Goal: Task Accomplishment & Management: Manage account settings

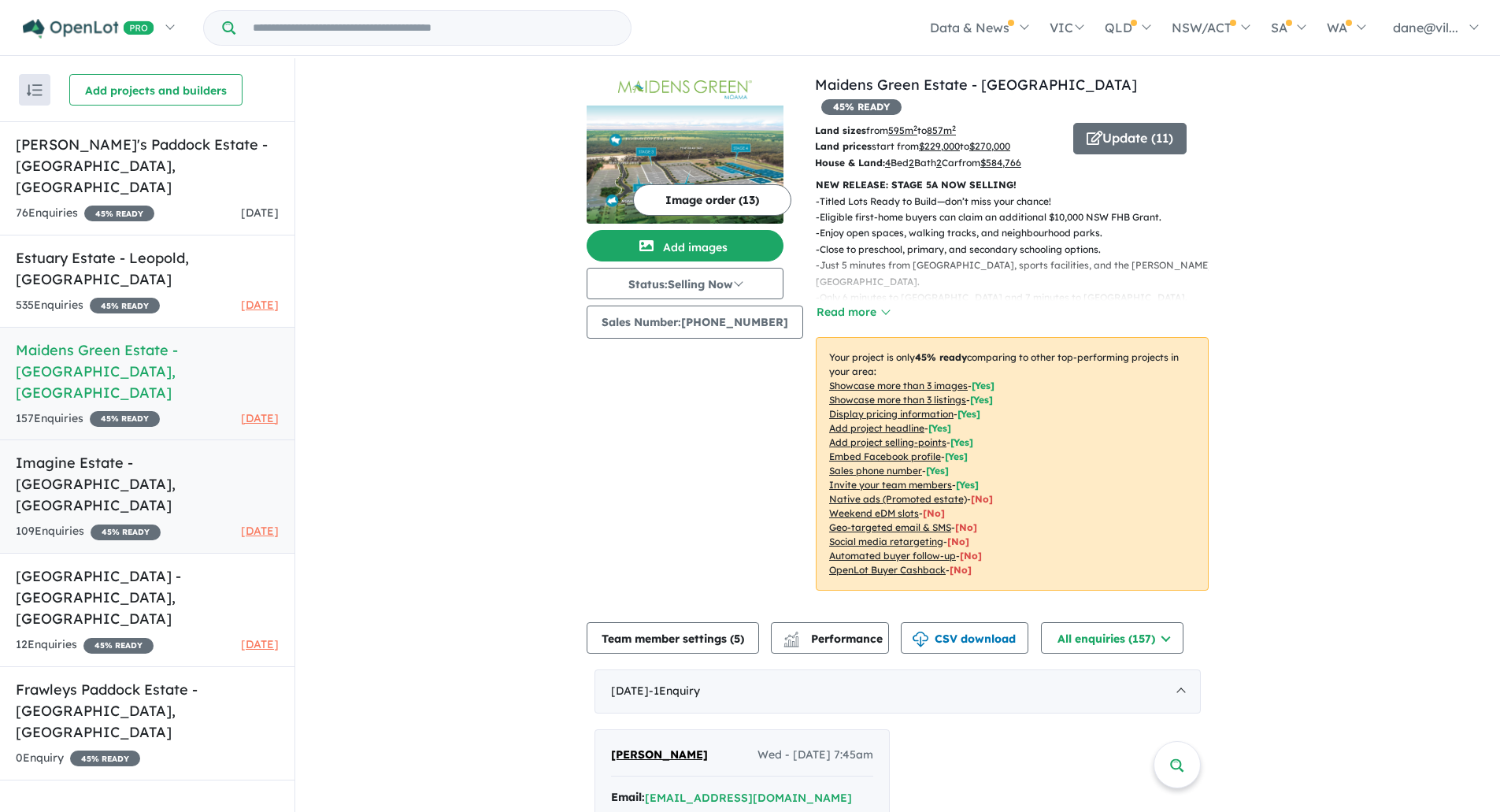
click at [172, 452] on h5 "Imagine Estate - [GEOGRAPHIC_DATA] , [GEOGRAPHIC_DATA]" at bounding box center [148, 484] width 263 height 64
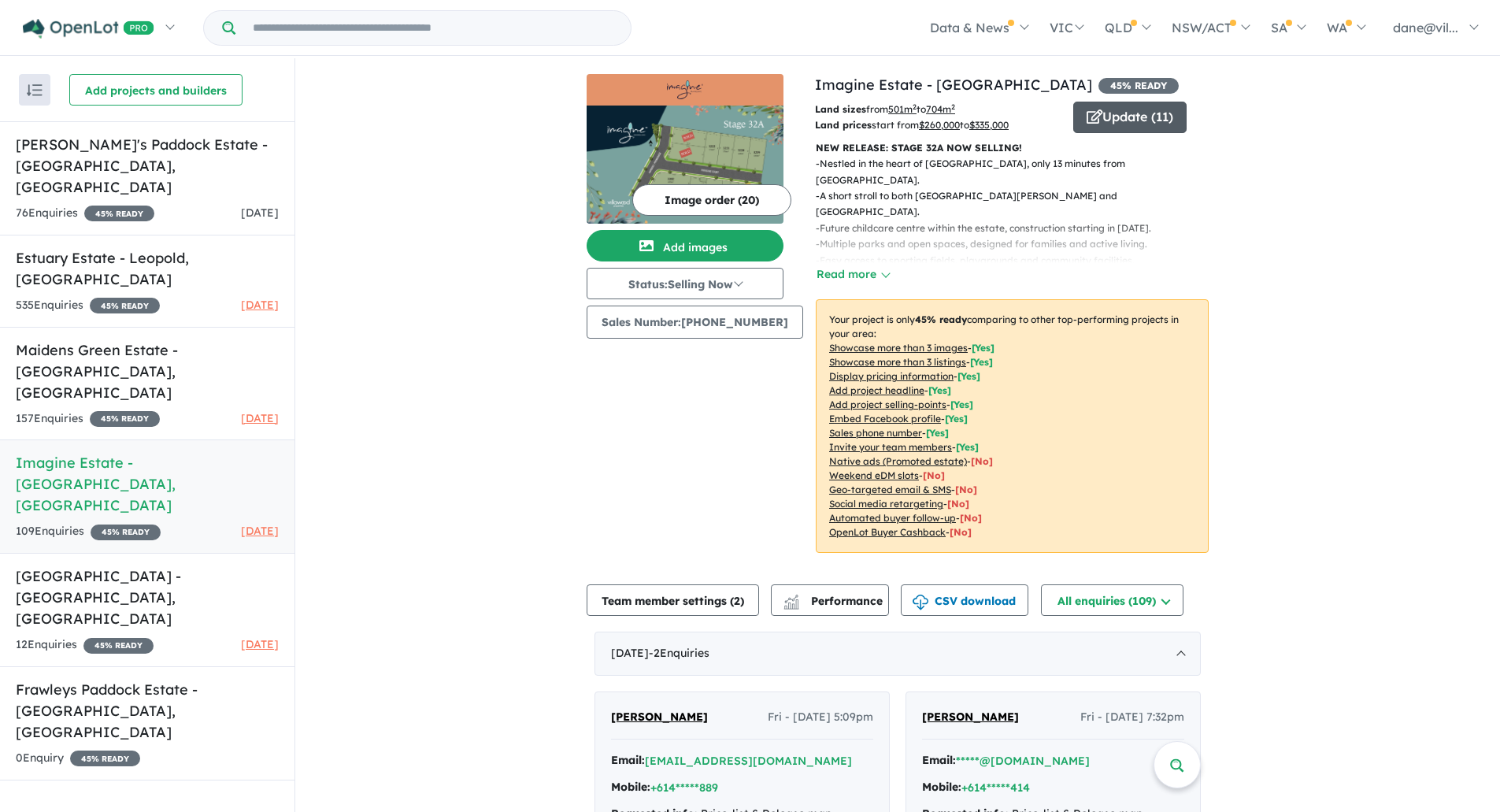
click at [1119, 114] on button "Update ( 11 )" at bounding box center [1130, 116] width 113 height 31
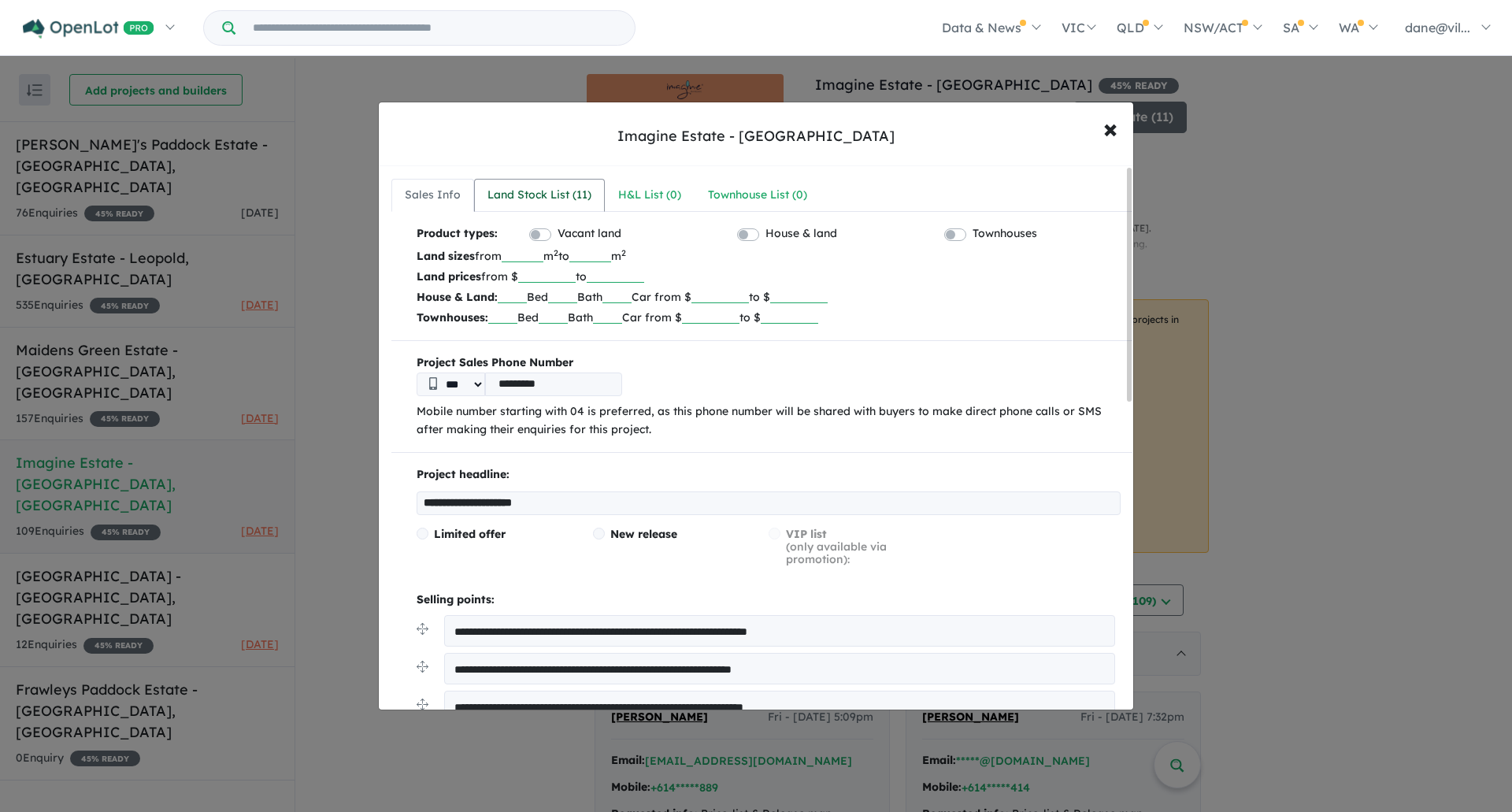
click at [524, 191] on div "Land Stock List ( 11 )" at bounding box center [539, 195] width 104 height 19
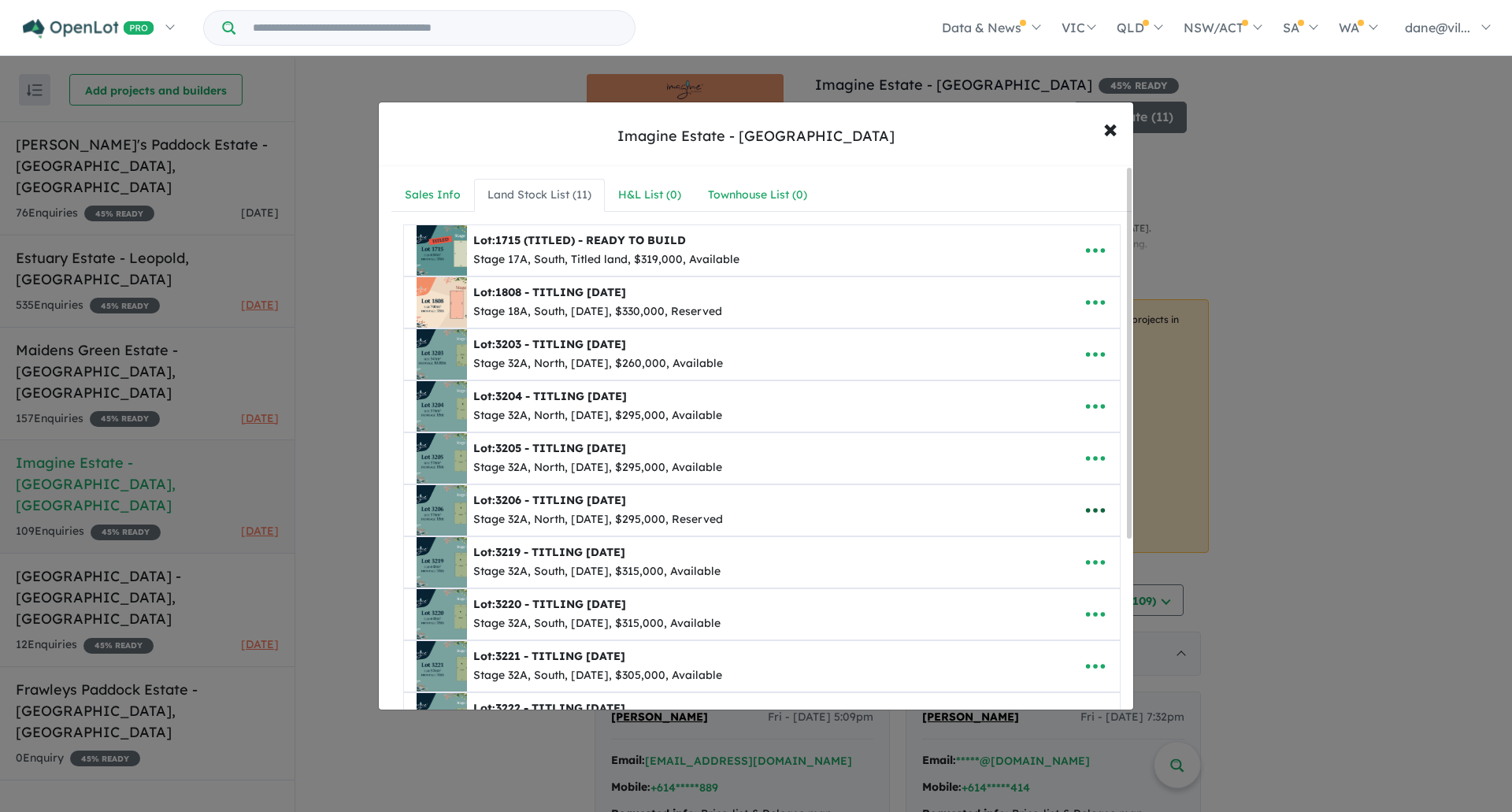
click at [1095, 502] on icon "button" at bounding box center [1096, 510] width 24 height 24
click at [1044, 575] on link "Remove" at bounding box center [1061, 585] width 116 height 36
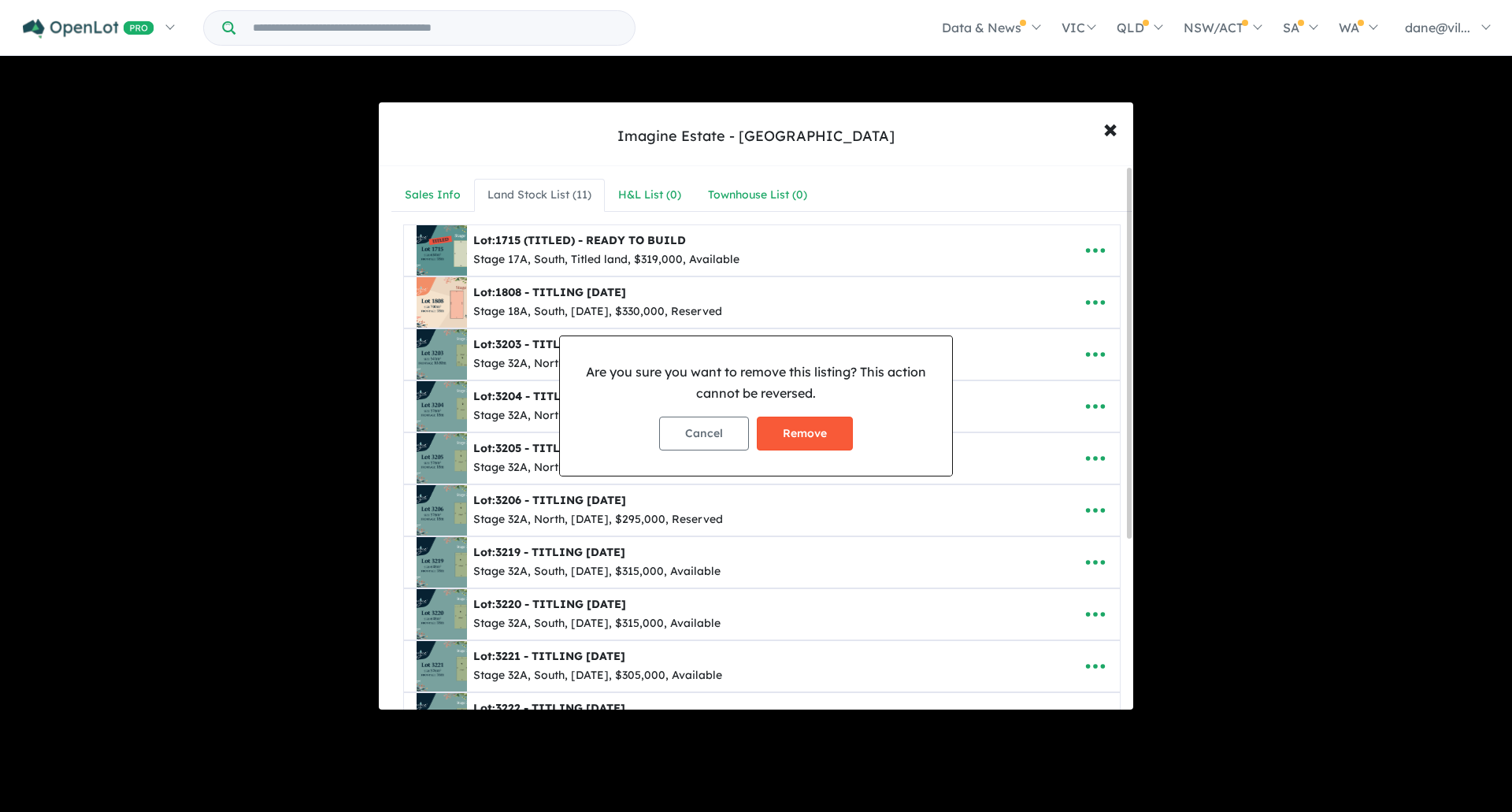
click at [807, 436] on button "Remove" at bounding box center [805, 433] width 96 height 34
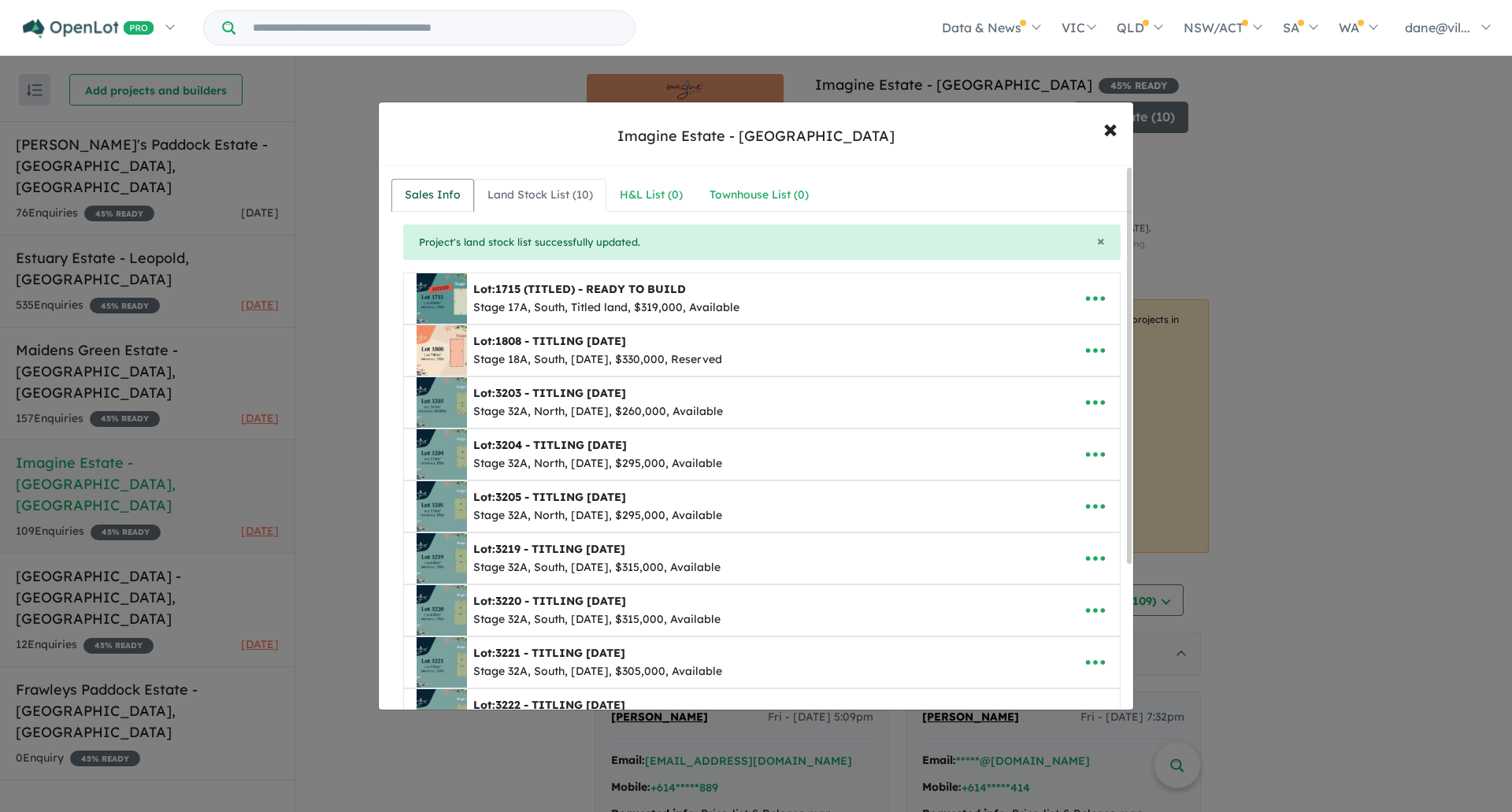
click at [453, 188] on div "Sales Info" at bounding box center [432, 195] width 56 height 19
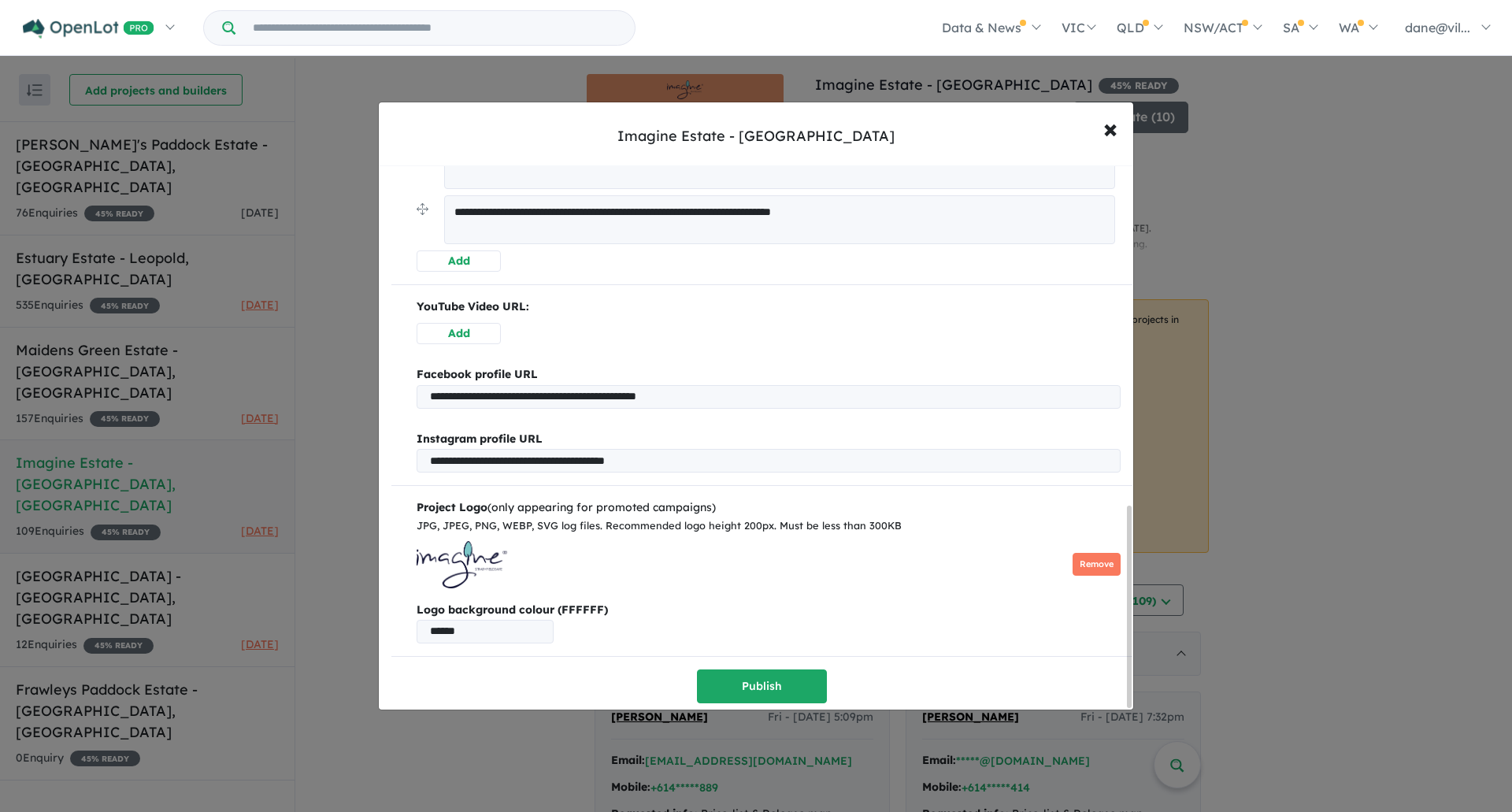
scroll to position [920, 0]
click at [770, 673] on button "Publish" at bounding box center [762, 685] width 130 height 34
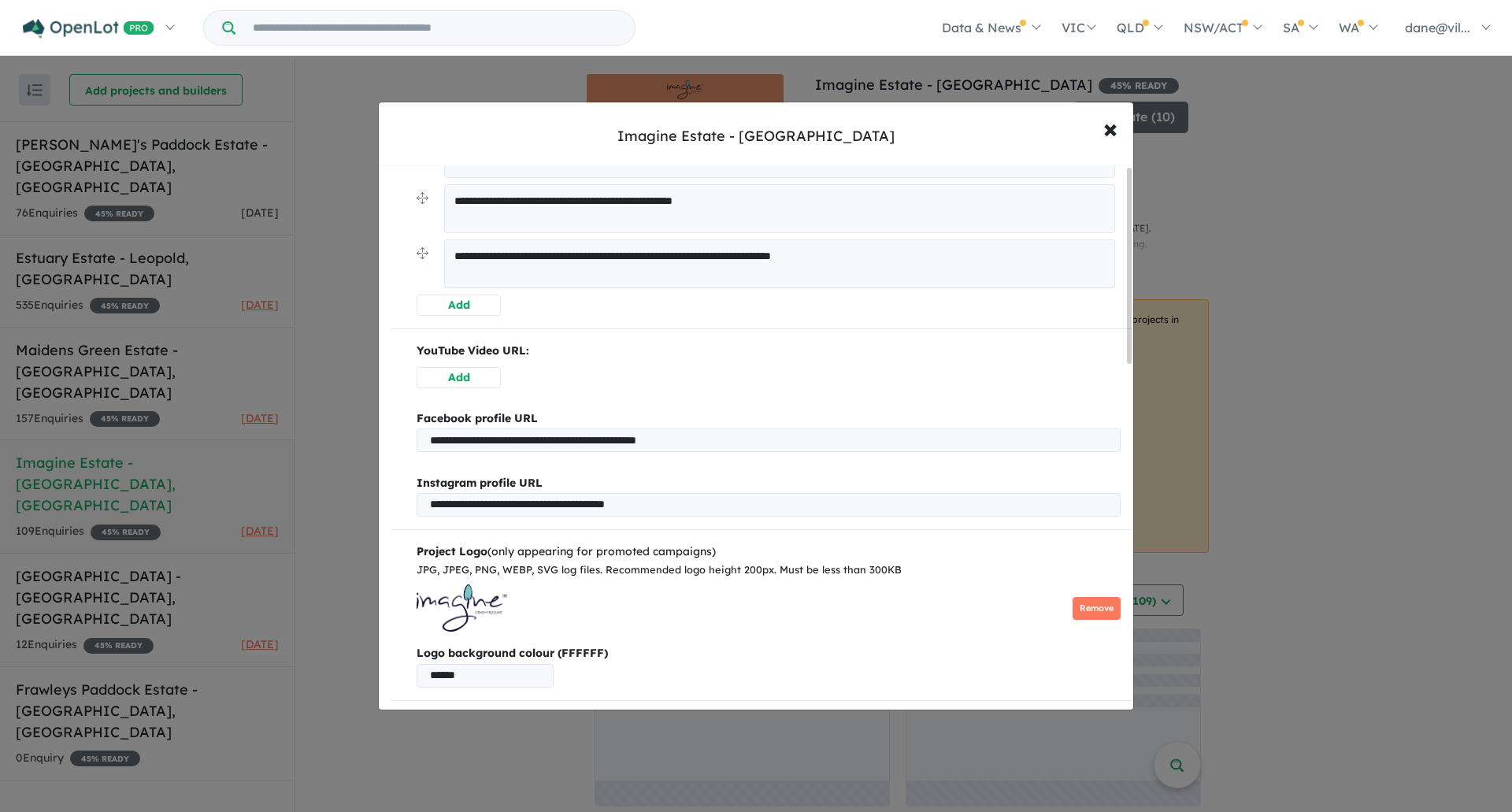
scroll to position [0, 0]
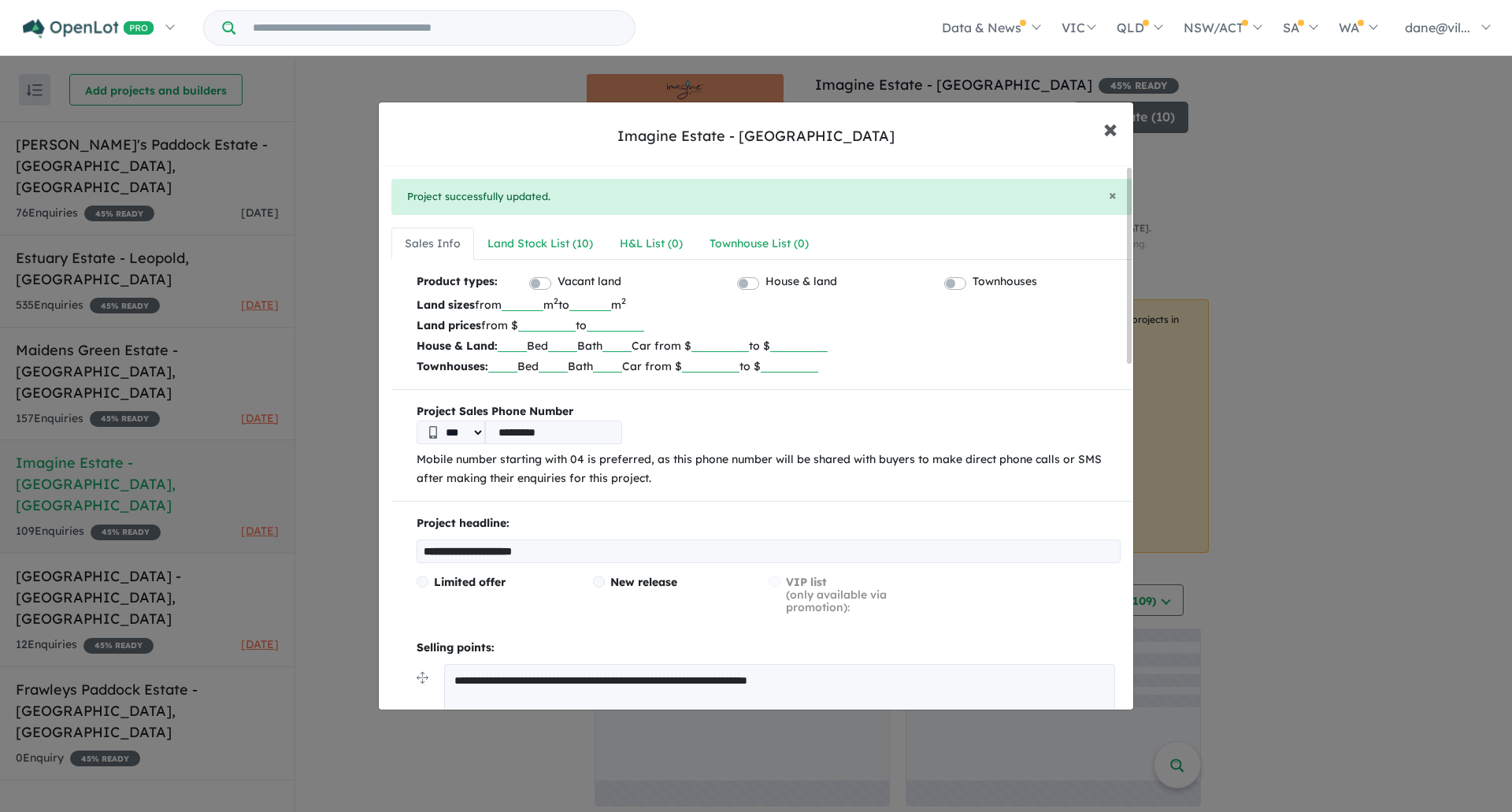
click at [1107, 132] on span "×" at bounding box center [1111, 128] width 14 height 34
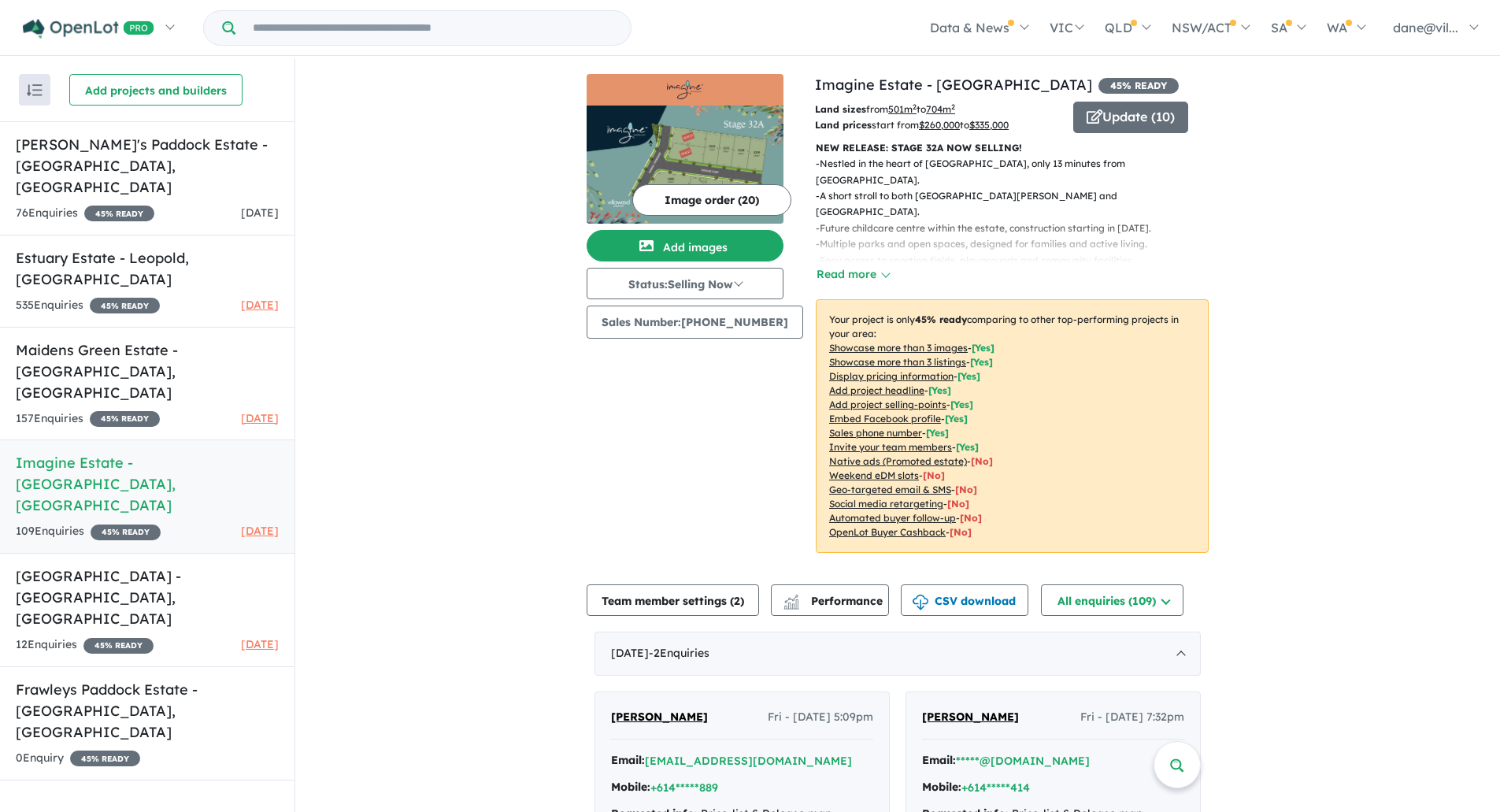
click at [751, 209] on button "Image order ( 20 )" at bounding box center [712, 199] width 159 height 31
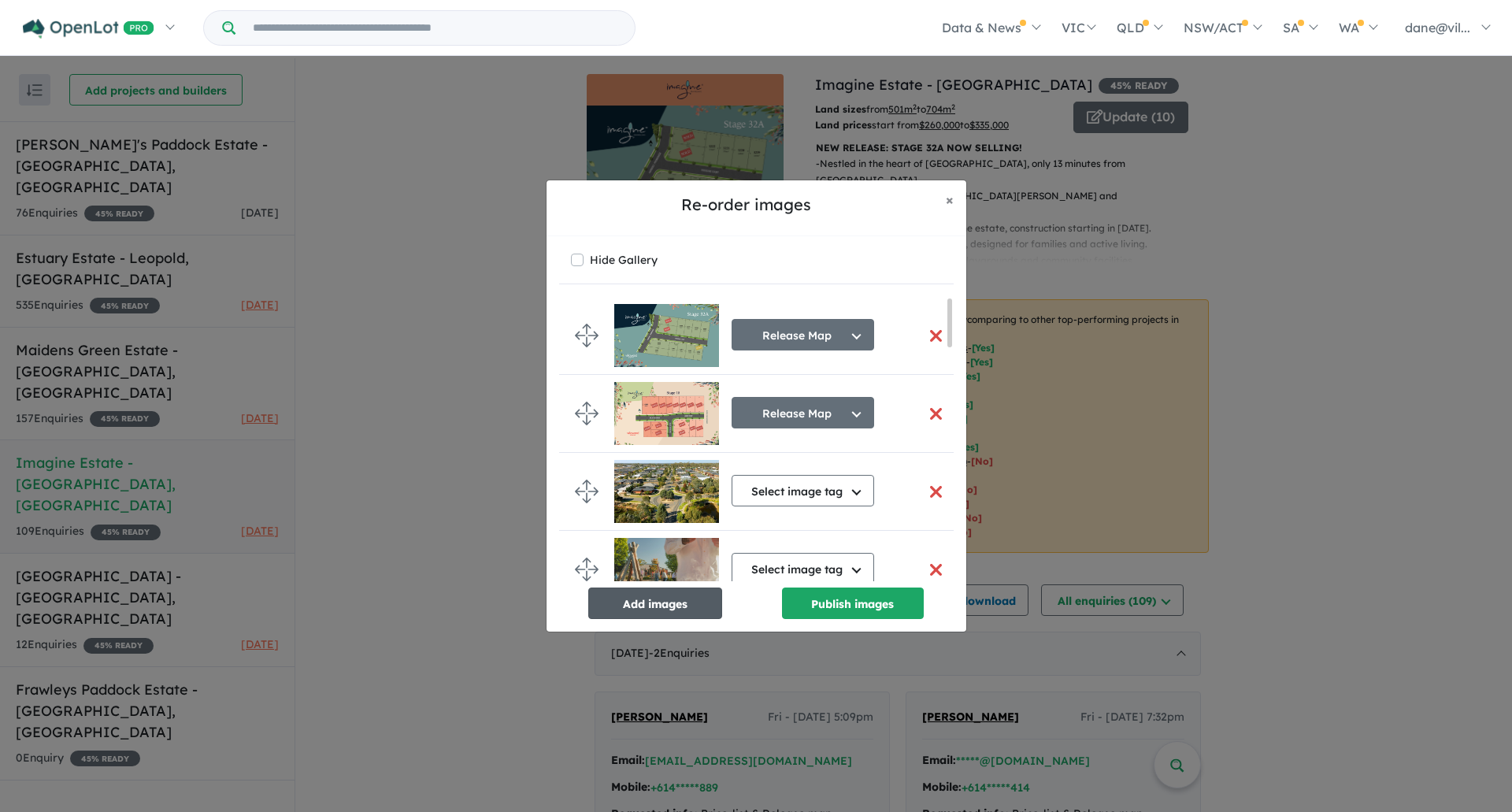
click at [688, 595] on button "Add images" at bounding box center [655, 602] width 134 height 31
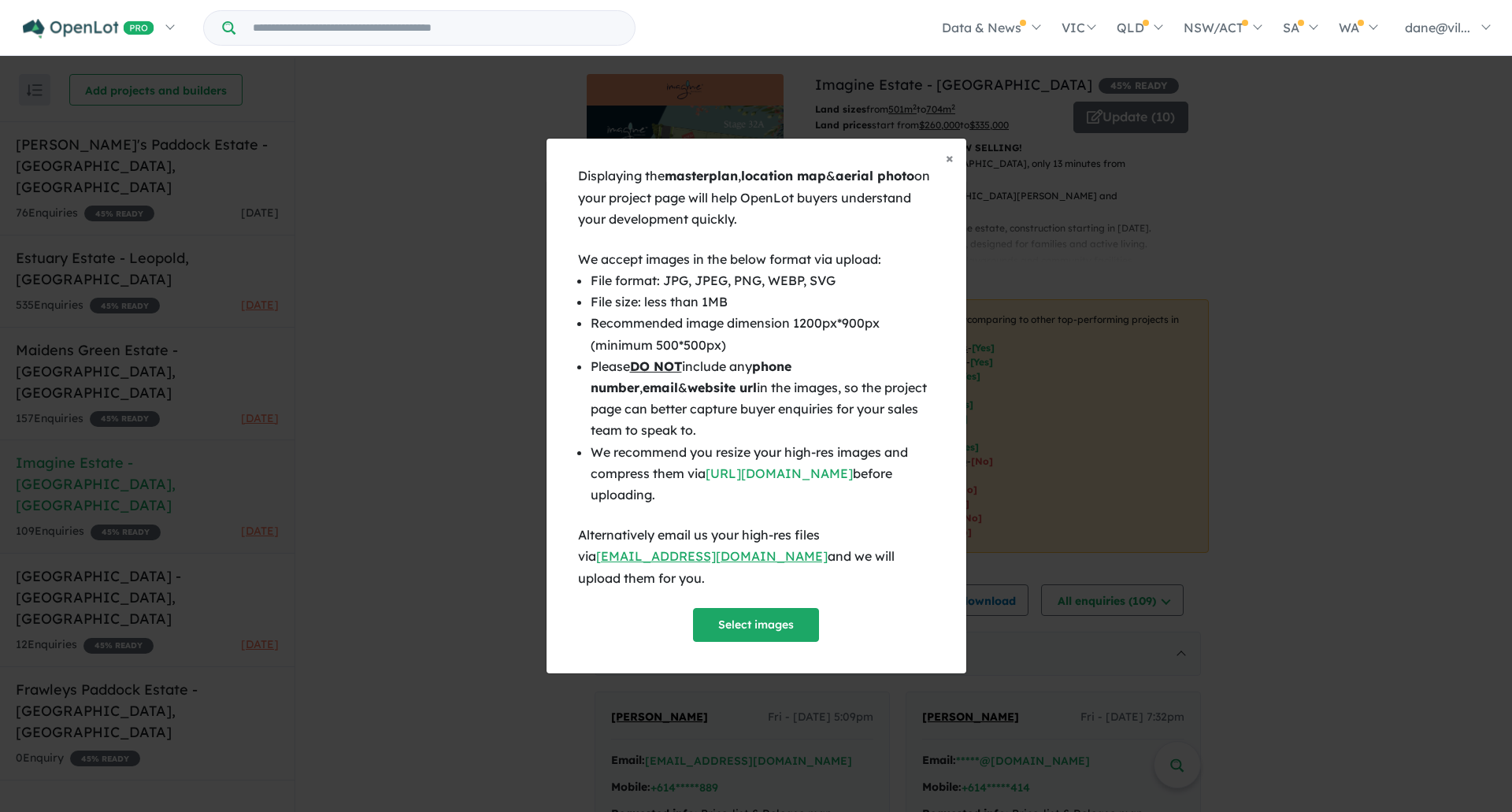
click at [736, 596] on div "Displaying the masterplan , location map & aerial photo on your project page wi…" at bounding box center [756, 403] width 357 height 475
click at [732, 608] on button "Select images" at bounding box center [756, 625] width 126 height 34
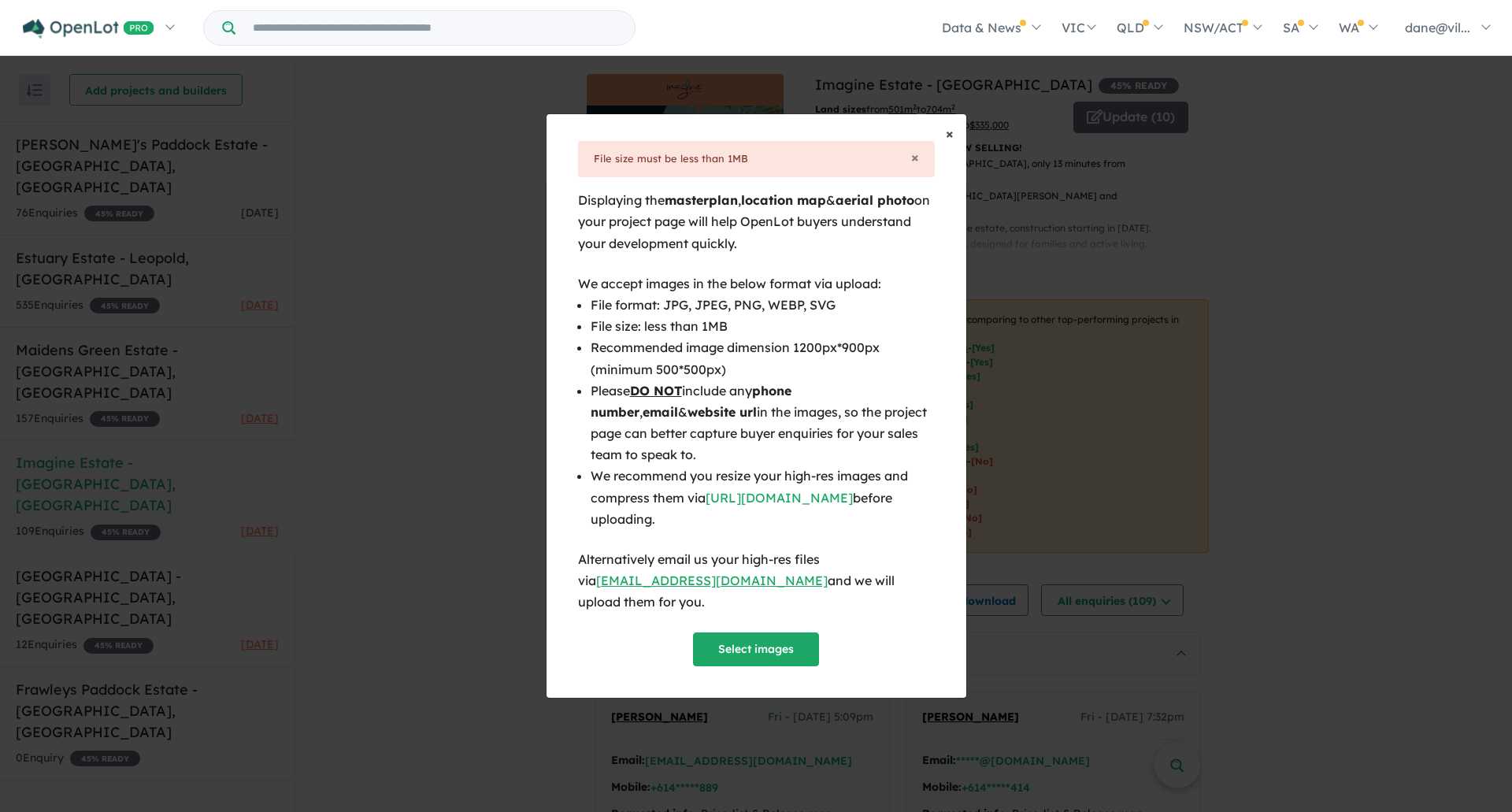
click at [947, 143] on span "×" at bounding box center [950, 133] width 8 height 18
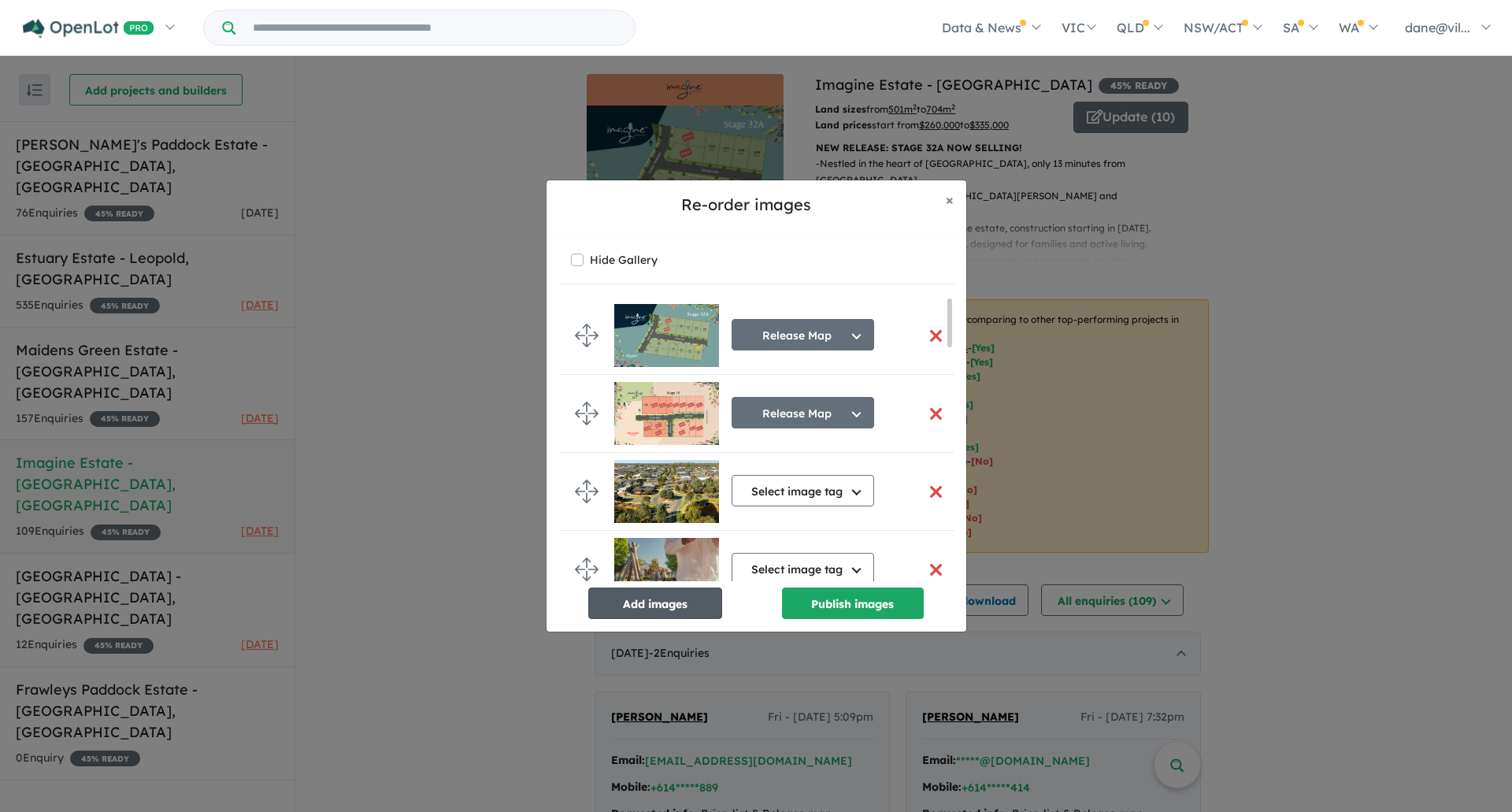
click at [687, 605] on button "Add images" at bounding box center [655, 602] width 134 height 31
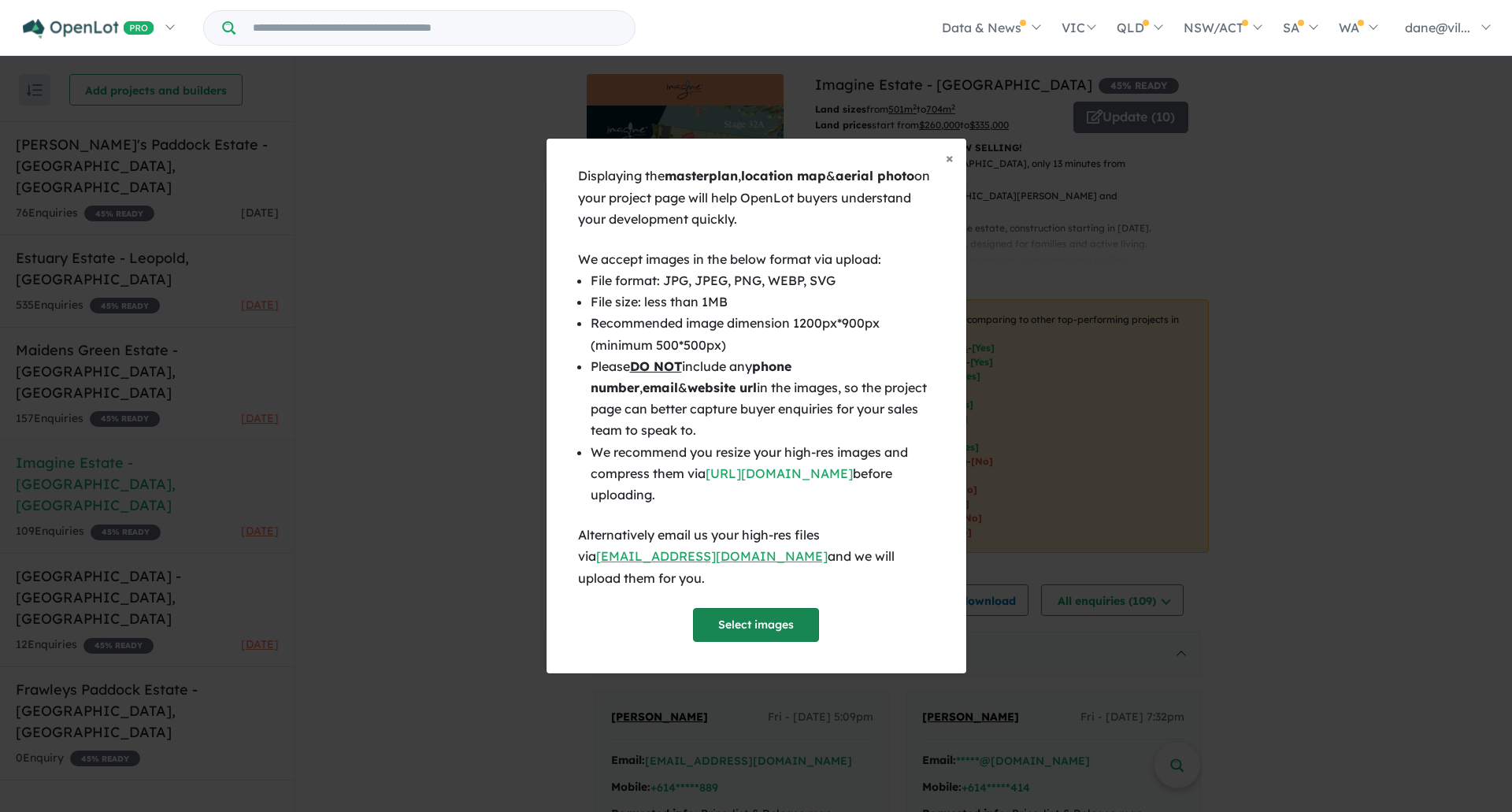
click at [736, 615] on button "Select images" at bounding box center [756, 625] width 126 height 34
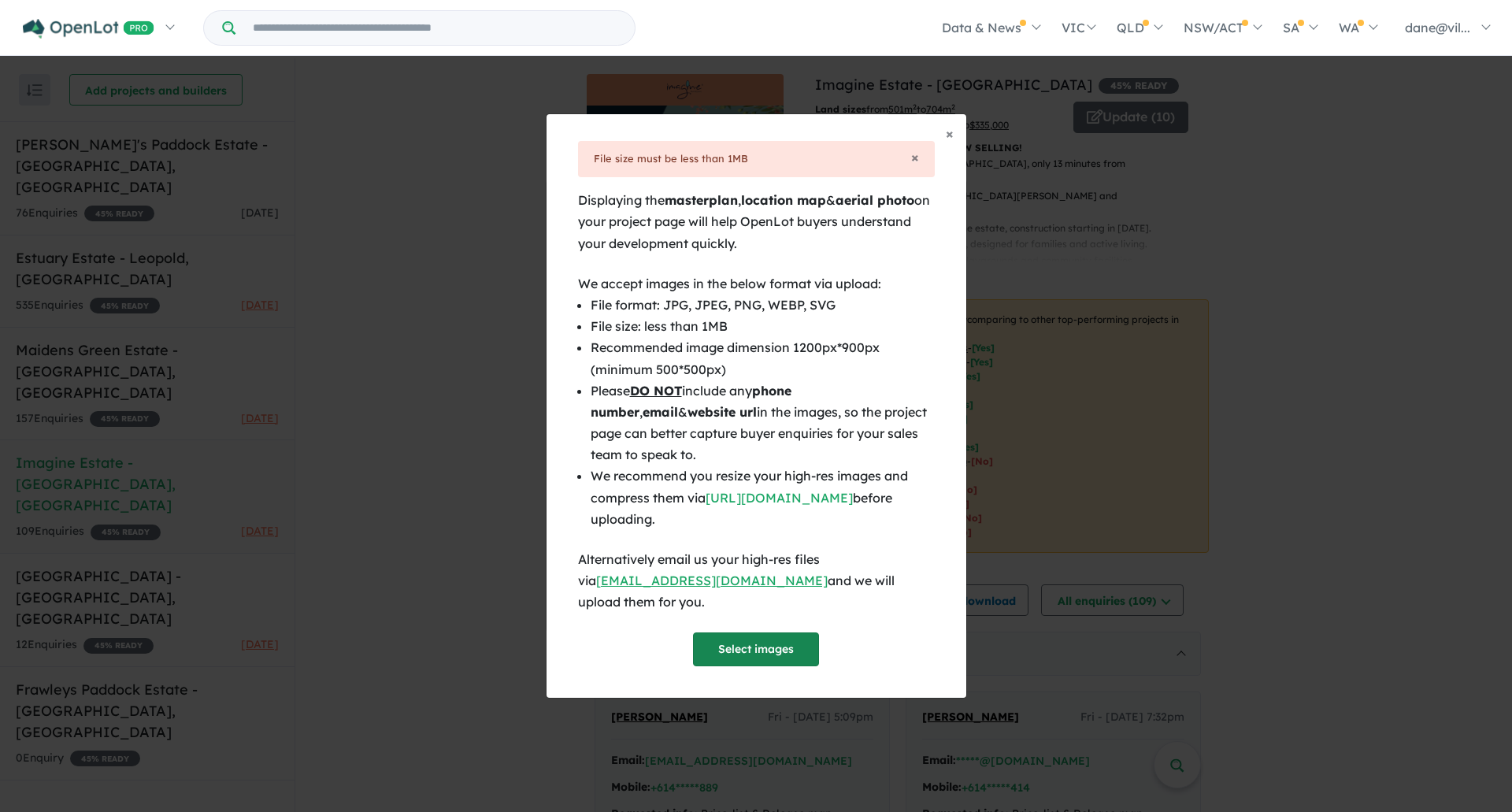
click at [752, 646] on button "Select images" at bounding box center [756, 649] width 126 height 34
click at [764, 652] on button "Select images" at bounding box center [756, 649] width 126 height 34
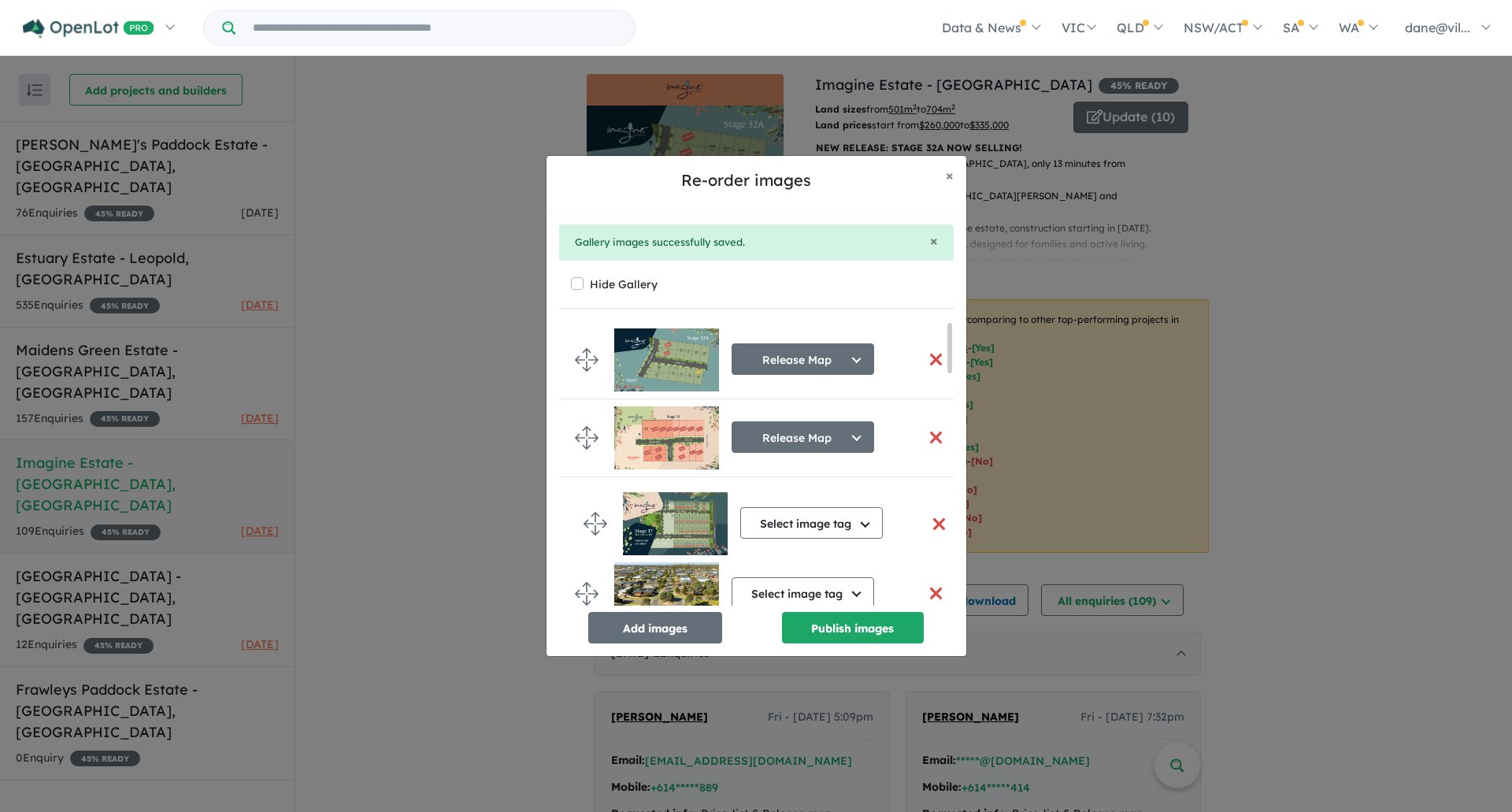
drag, startPoint x: 593, startPoint y: 577, endPoint x: 601, endPoint y: 527, distance: 50.6
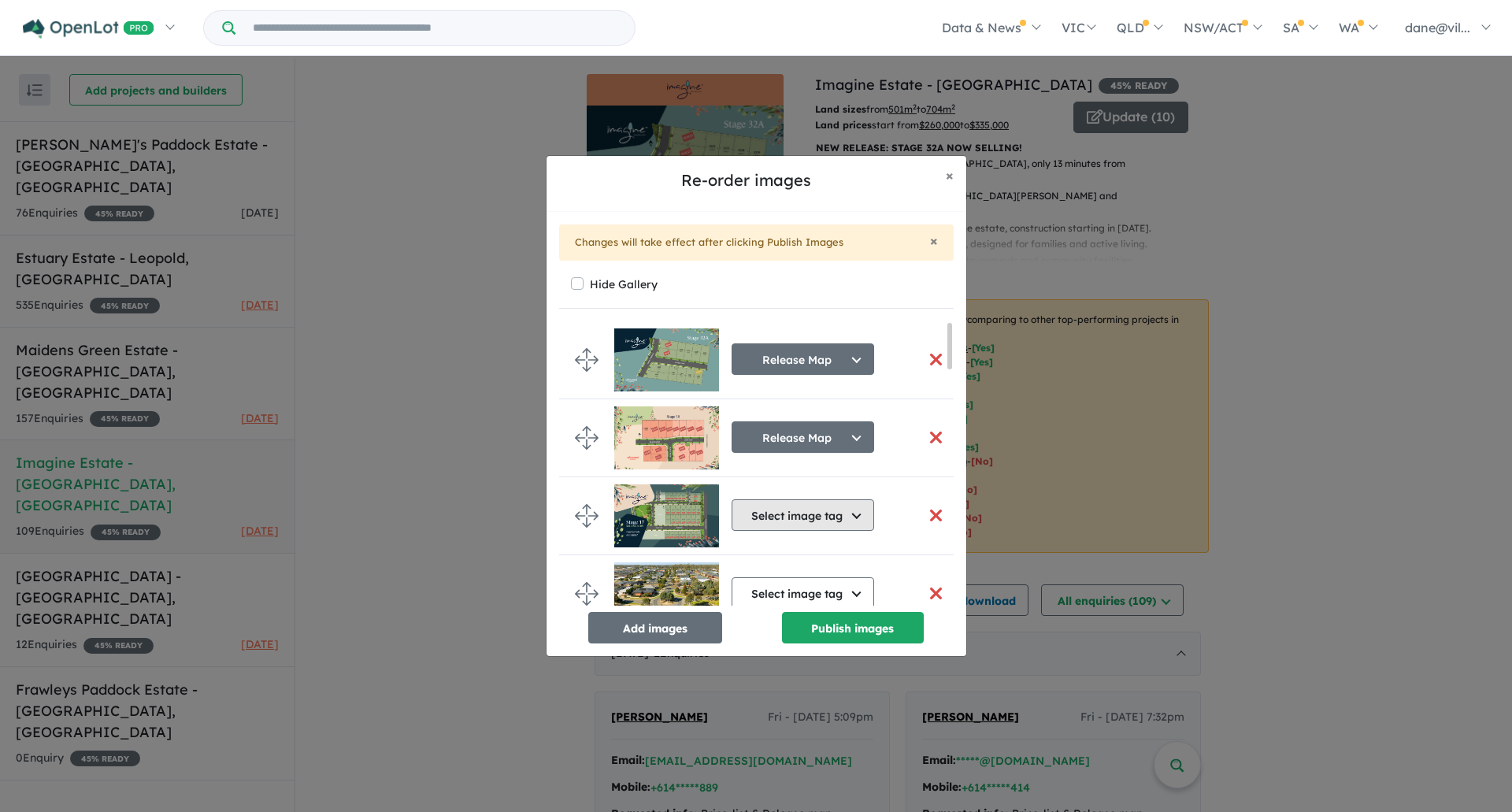
click at [782, 526] on button "Select image tag" at bounding box center [803, 514] width 143 height 31
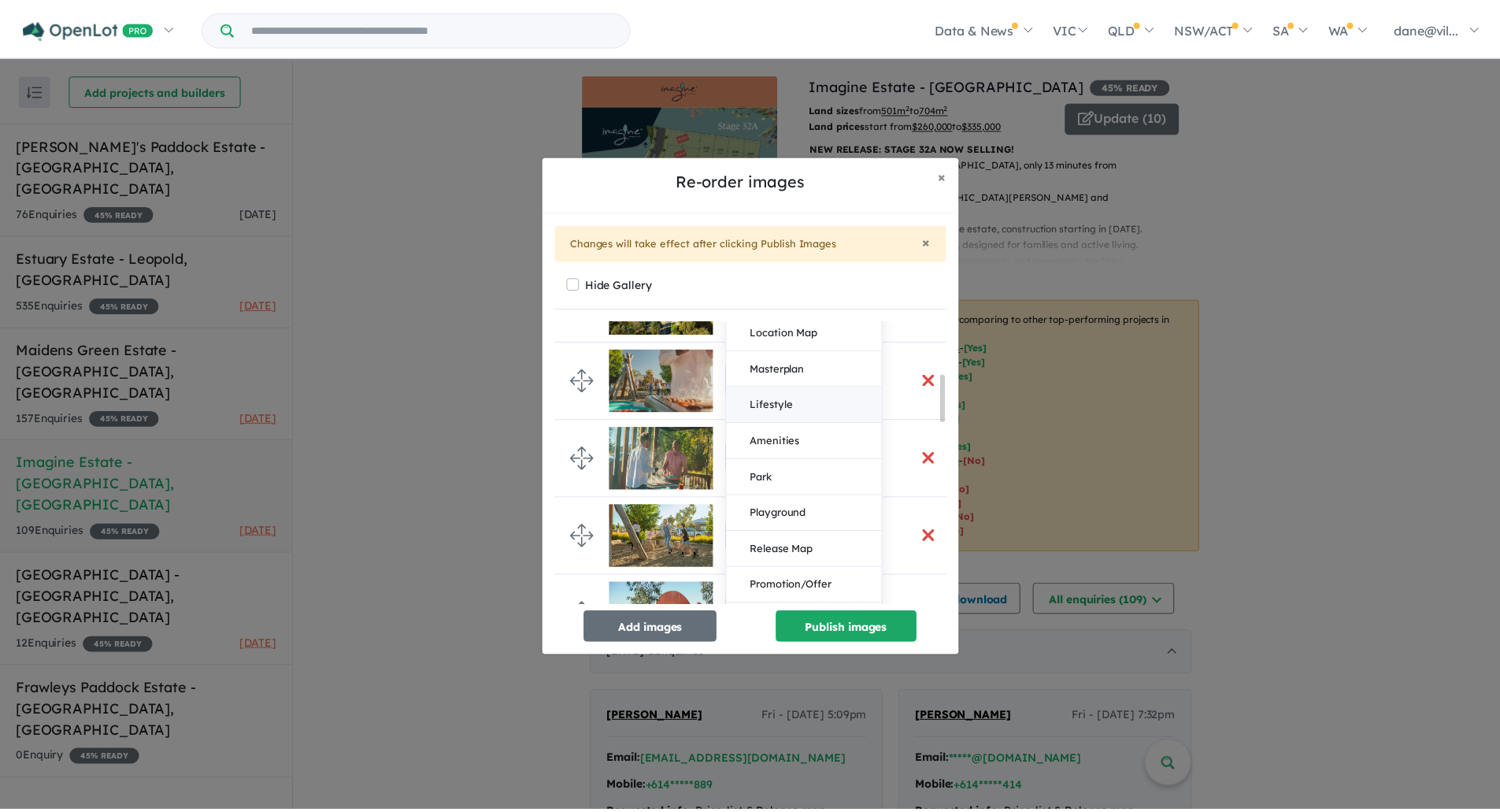
scroll to position [315, 0]
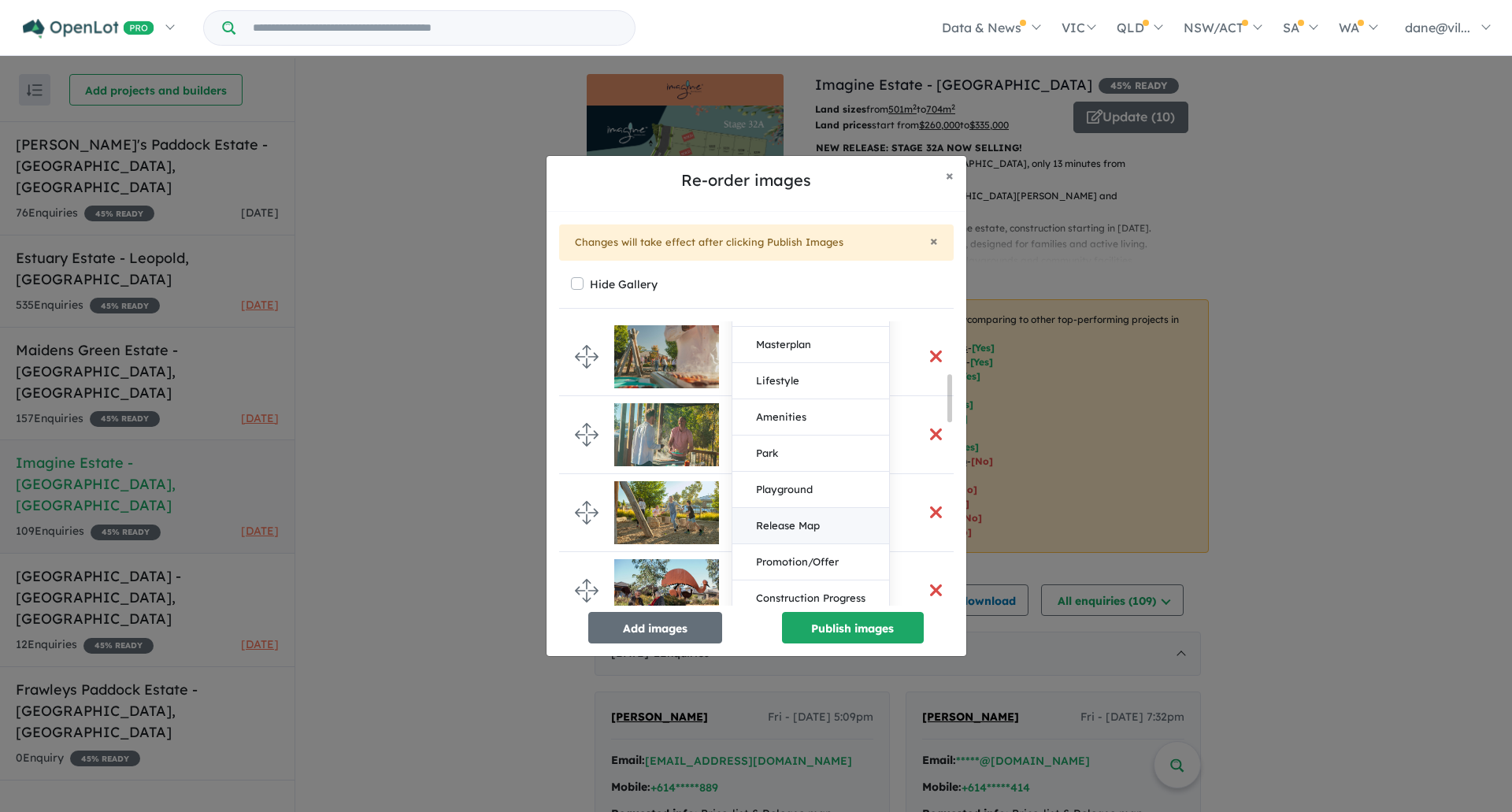
click at [808, 531] on button "Release Map" at bounding box center [811, 526] width 156 height 36
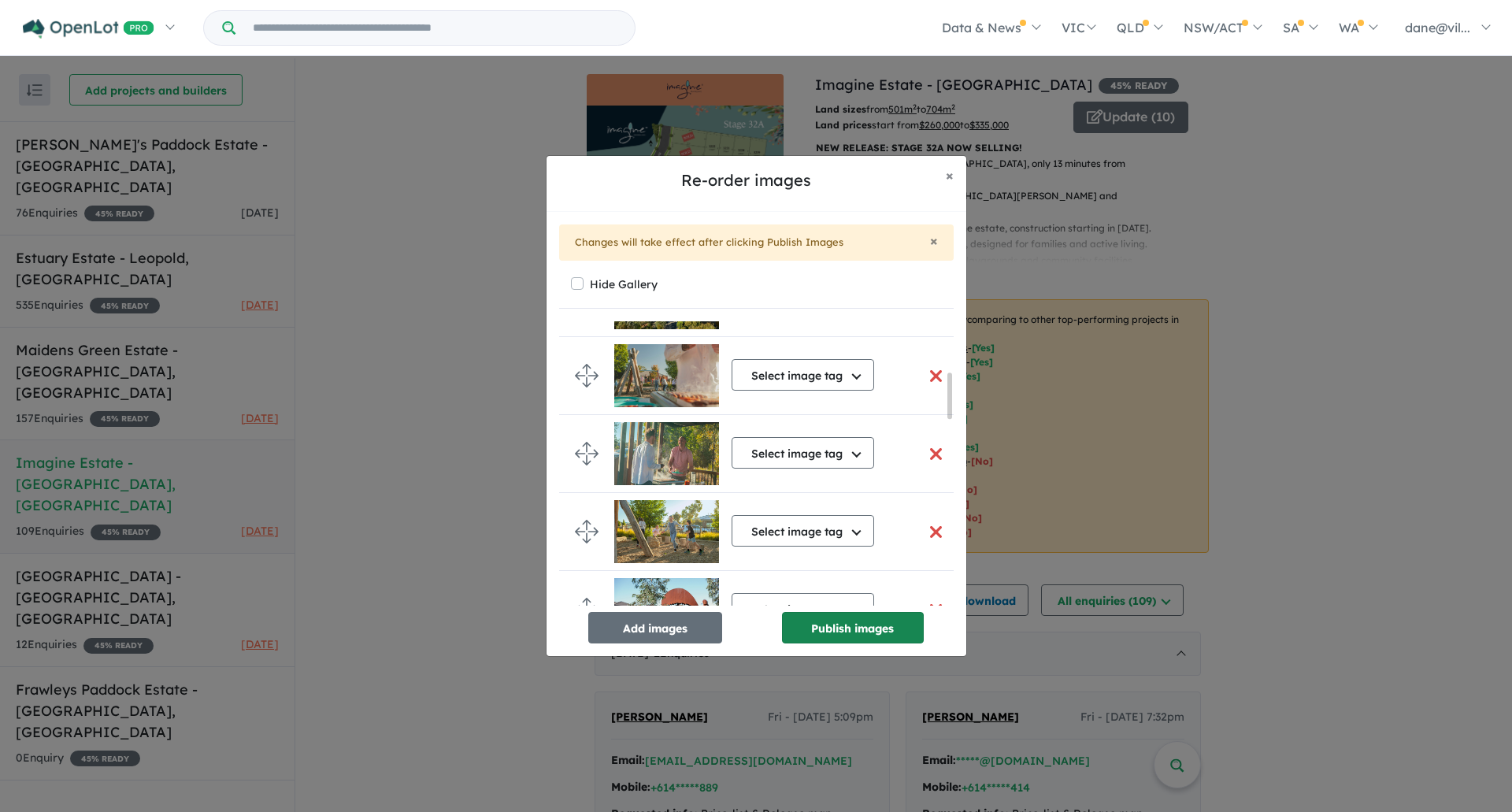
click at [848, 625] on button "Publish images" at bounding box center [853, 627] width 142 height 31
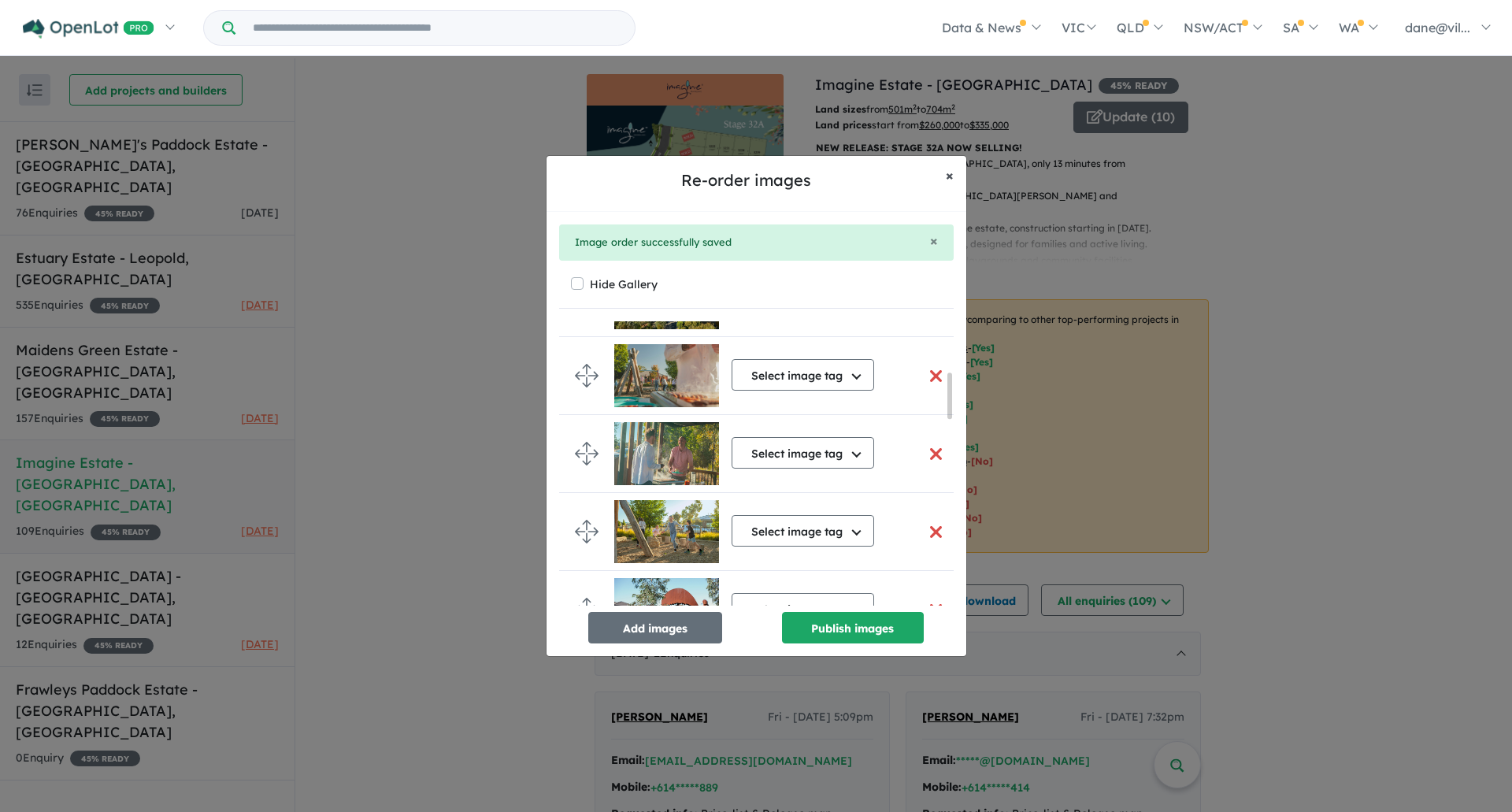
click at [957, 182] on button "× Close" at bounding box center [949, 175] width 33 height 39
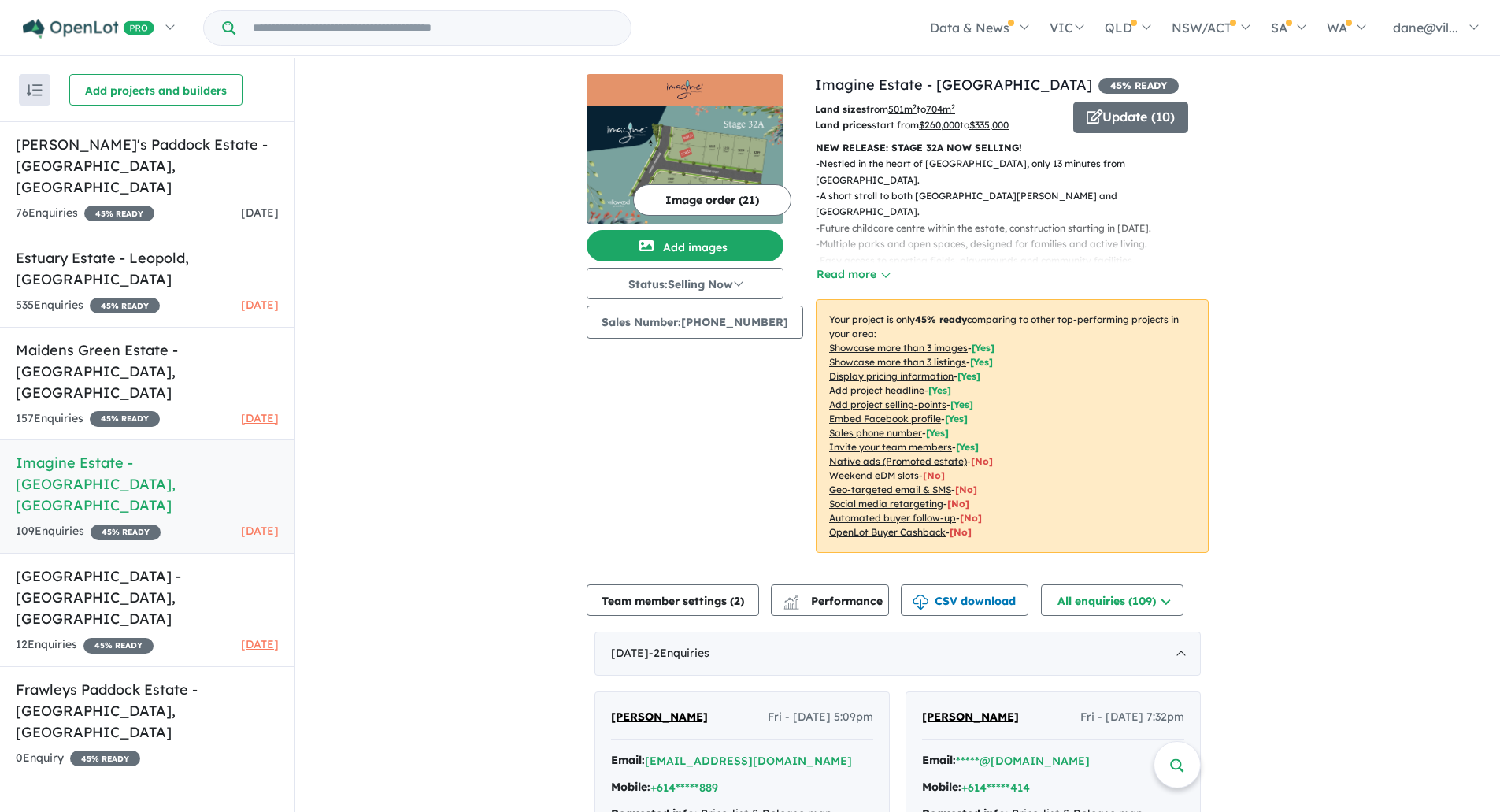
drag, startPoint x: 559, startPoint y: 217, endPoint x: 556, endPoint y: 210, distance: 7.6
